Goal: Task Accomplishment & Management: Complete application form

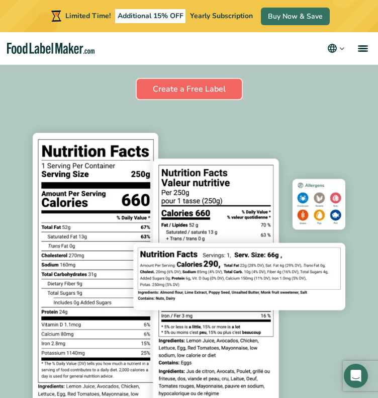
click at [203, 88] on link "Create a Free Label" at bounding box center [189, 89] width 105 height 20
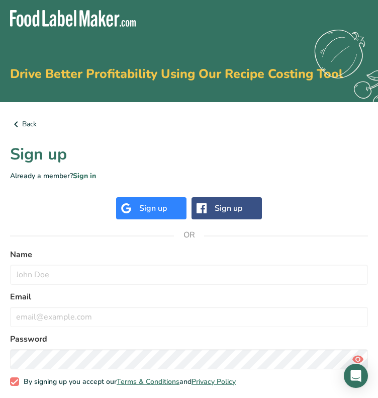
scroll to position [43, 0]
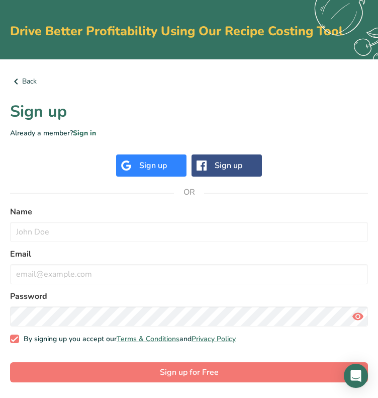
click at [140, 165] on div "Sign up" at bounding box center [153, 165] width 28 height 12
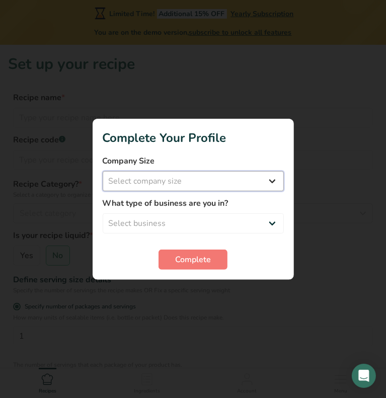
click at [257, 185] on select "Select company size Fewer than 10 Employees 10 to 50 Employees 51 to 500 Employ…" at bounding box center [193, 181] width 181 height 20
select select "3"
click at [103, 171] on select "Select company size Fewer than 10 Employees 10 to 50 Employees 51 to 500 Employ…" at bounding box center [193, 181] width 181 height 20
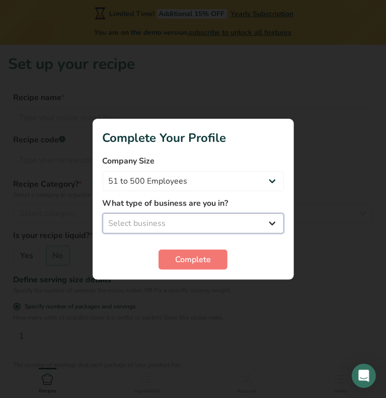
click at [214, 224] on select "Select business Packaged Food Manufacturer Restaurant & Cafe Bakery Meal Plans …" at bounding box center [193, 223] width 181 height 20
select select "2"
click at [103, 213] on select "Select business Packaged Food Manufacturer Restaurant & Cafe Bakery Meal Plans …" at bounding box center [193, 223] width 181 height 20
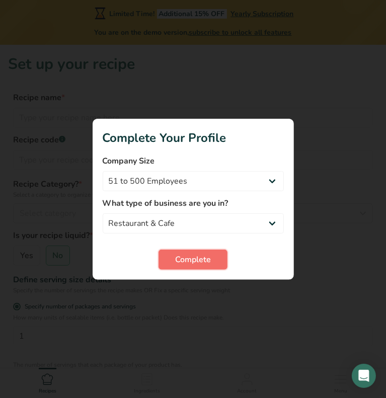
click at [186, 258] on span "Complete" at bounding box center [193, 259] width 36 height 12
